Goal: Task Accomplishment & Management: Manage account settings

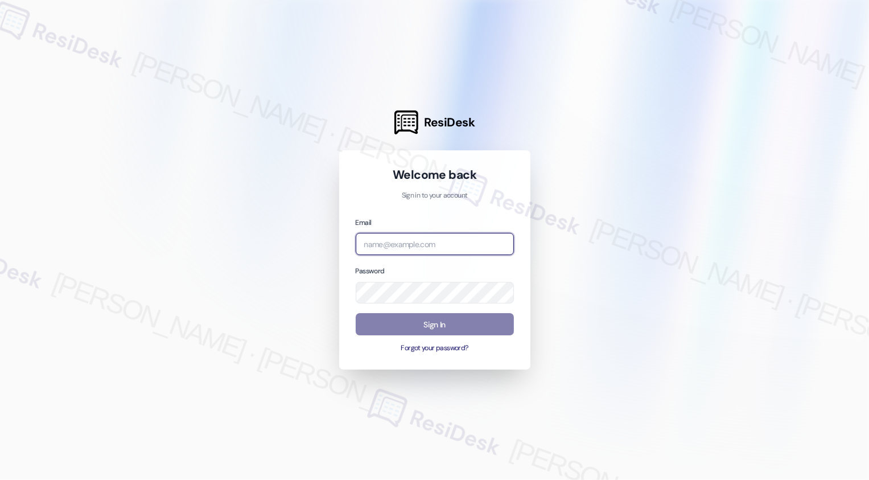
click at [394, 240] on input "email" at bounding box center [435, 244] width 158 height 22
type input "automated-surveys-boyd_wilson-resen.three@boyd_[DOMAIN_NAME]"
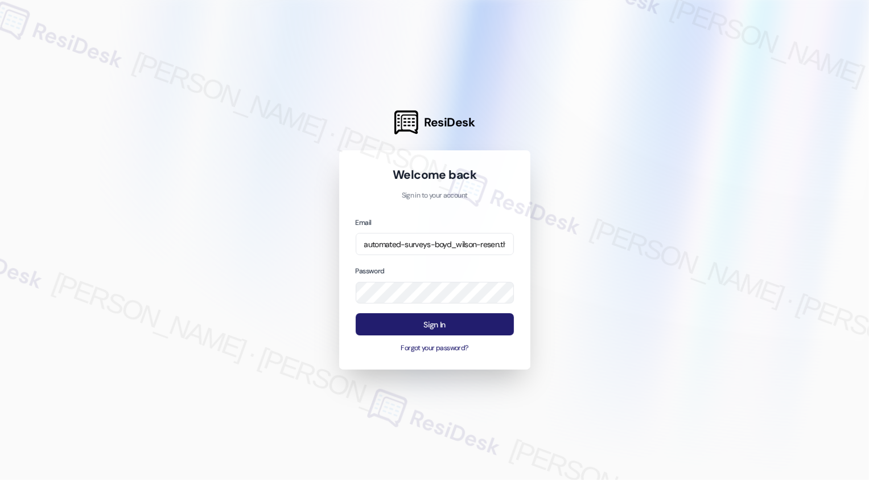
click at [437, 322] on button "Sign In" at bounding box center [435, 324] width 158 height 22
click at [435, 321] on button "Sign In" at bounding box center [435, 324] width 158 height 22
click at [449, 325] on button "Sign In" at bounding box center [435, 324] width 158 height 22
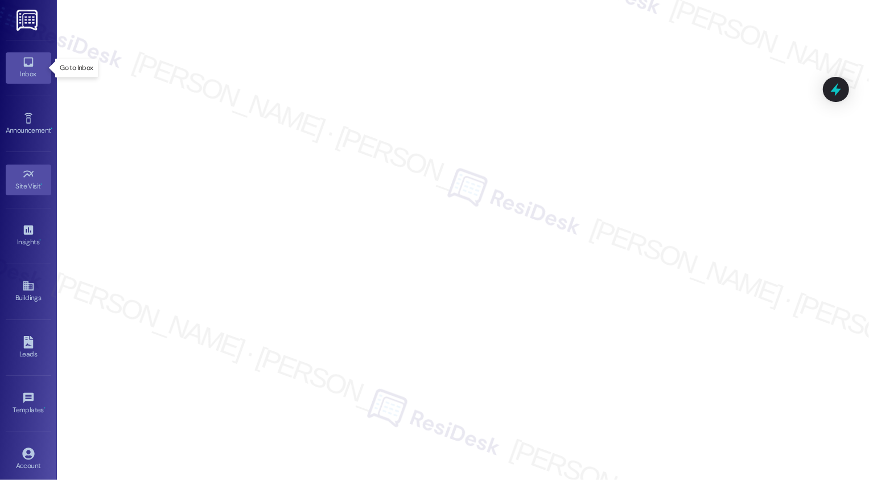
click at [31, 74] on div "Inbox" at bounding box center [28, 73] width 57 height 11
